Goal: Navigation & Orientation: Find specific page/section

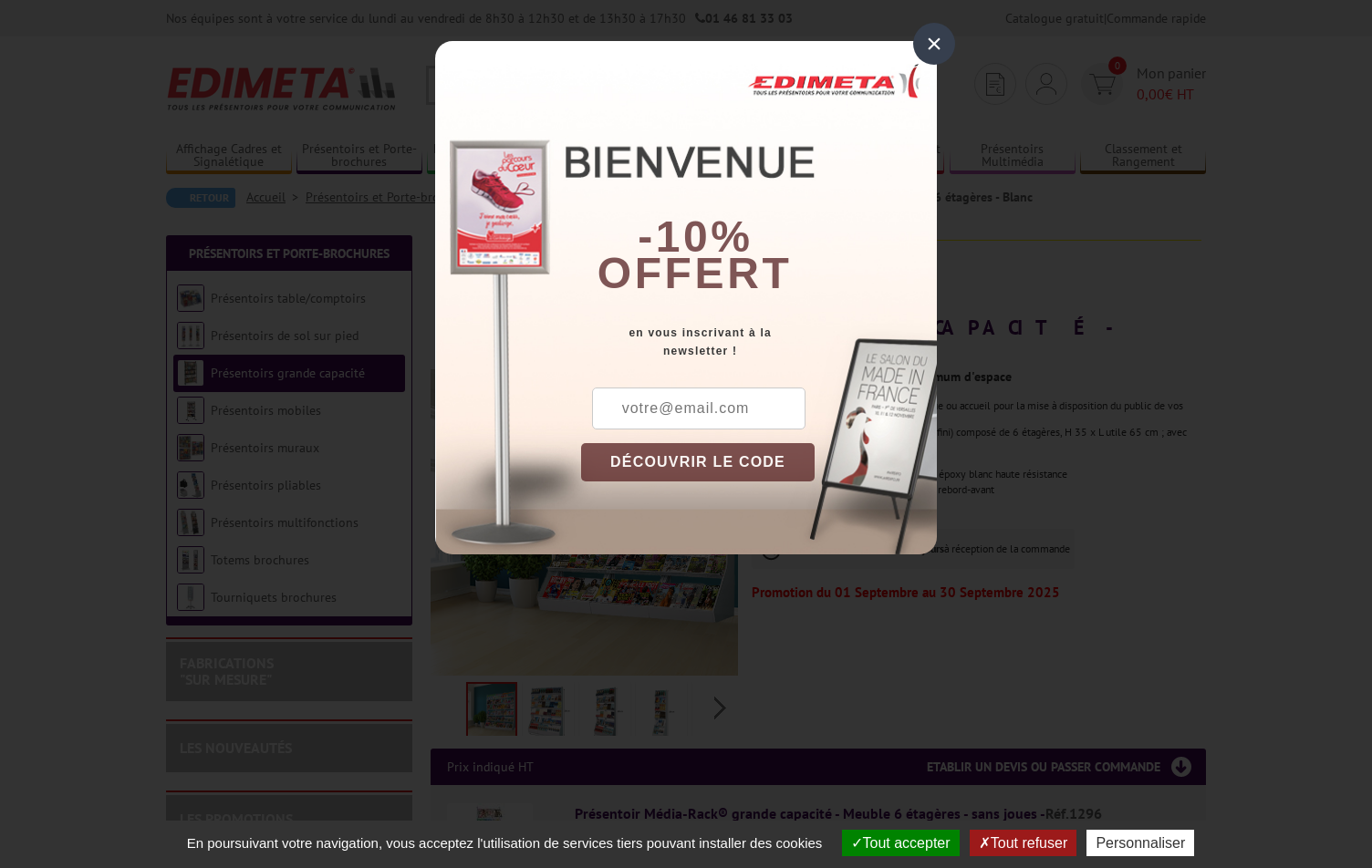
click at [929, 47] on div "×" at bounding box center [934, 44] width 42 height 42
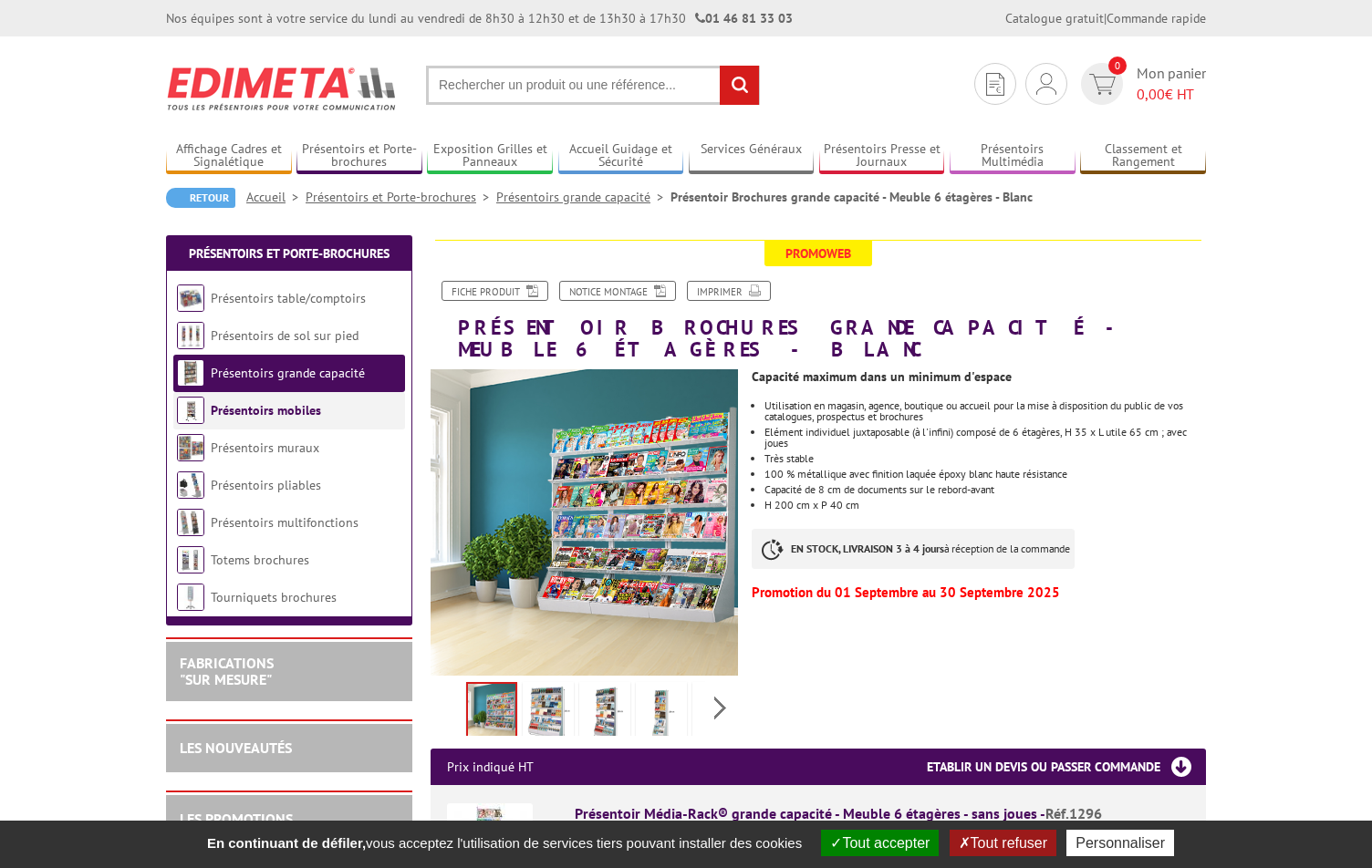
click at [275, 407] on link "Présentoirs mobiles" at bounding box center [265, 411] width 111 height 16
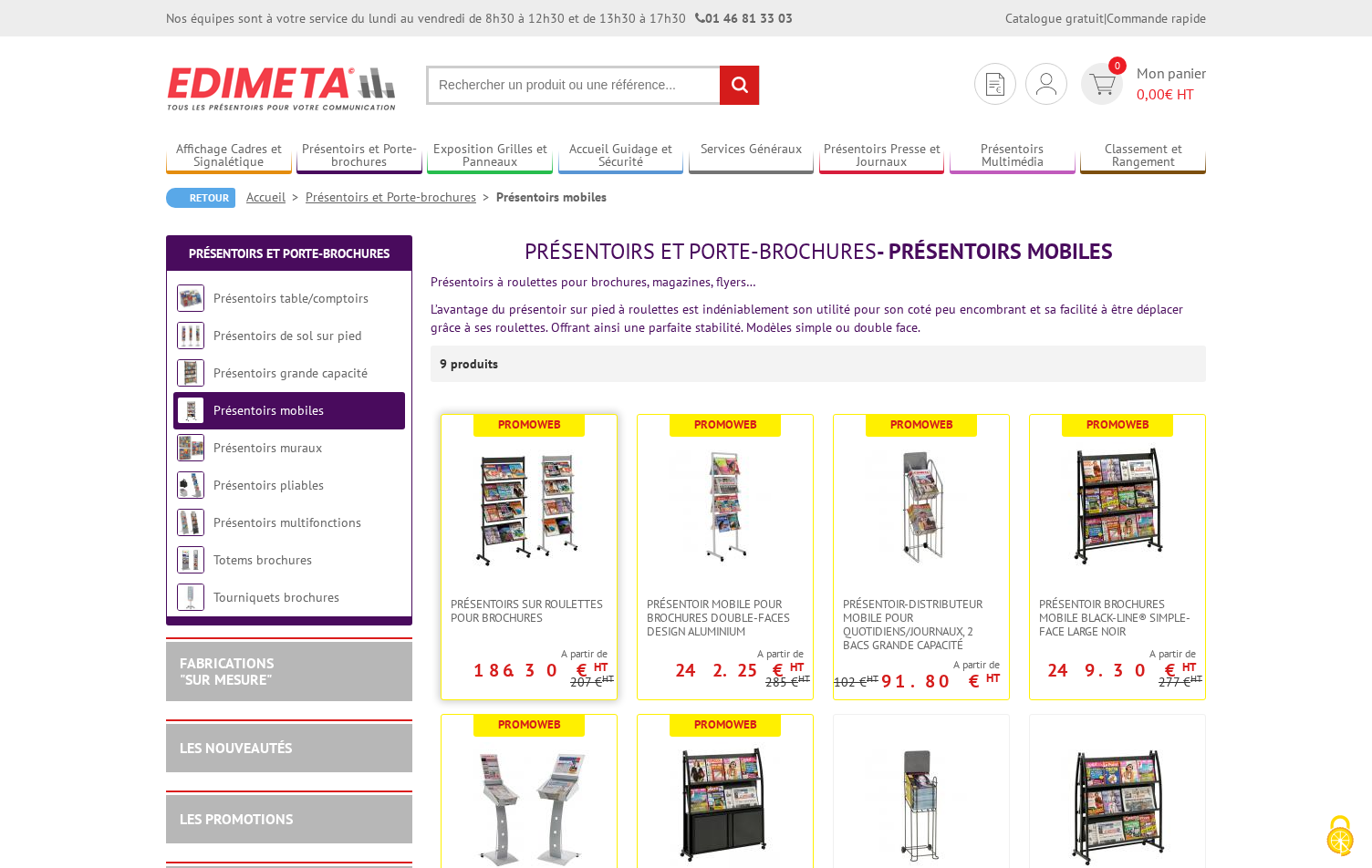
click at [547, 486] on img at bounding box center [530, 507] width 128 height 128
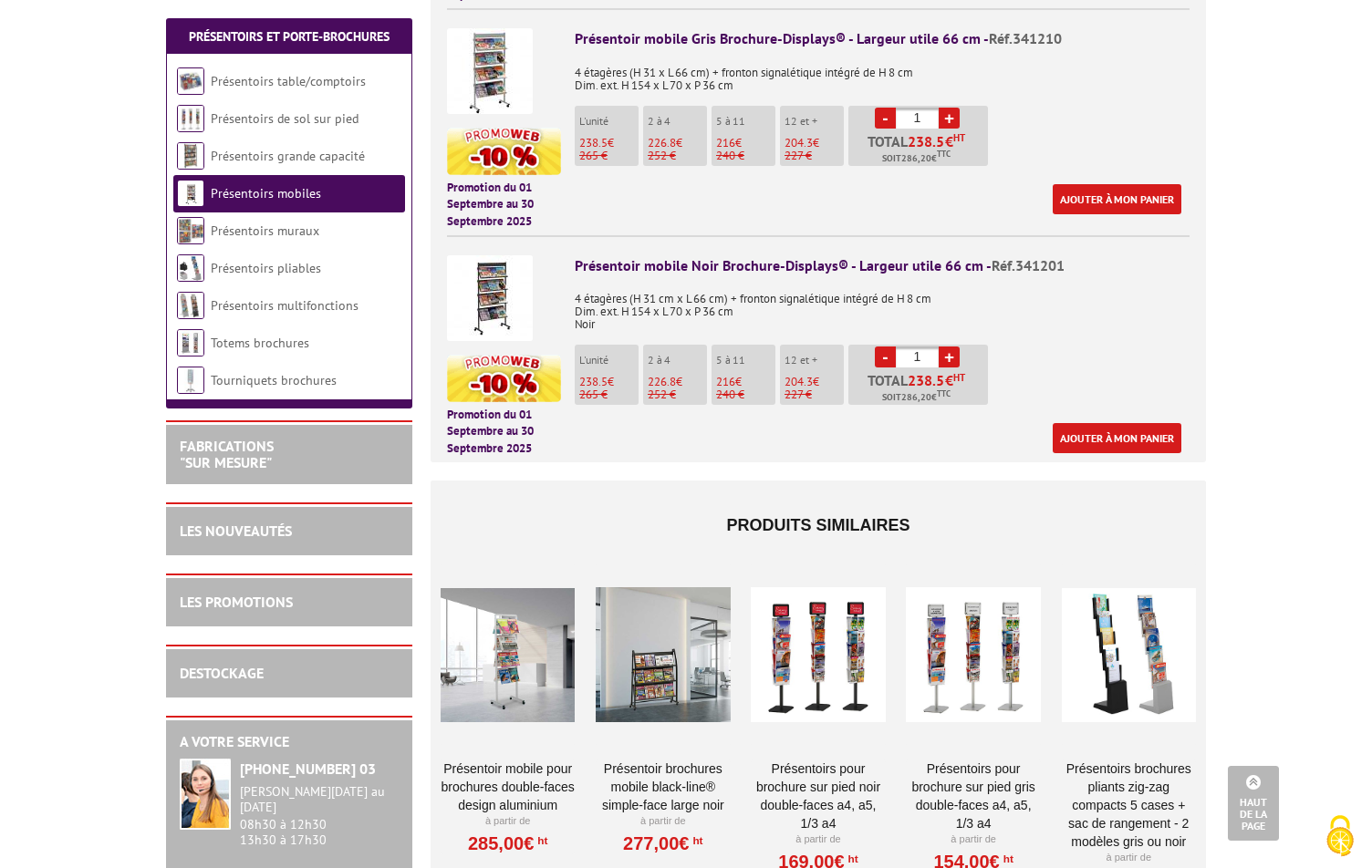
scroll to position [1277, 0]
